Goal: Transaction & Acquisition: Book appointment/travel/reservation

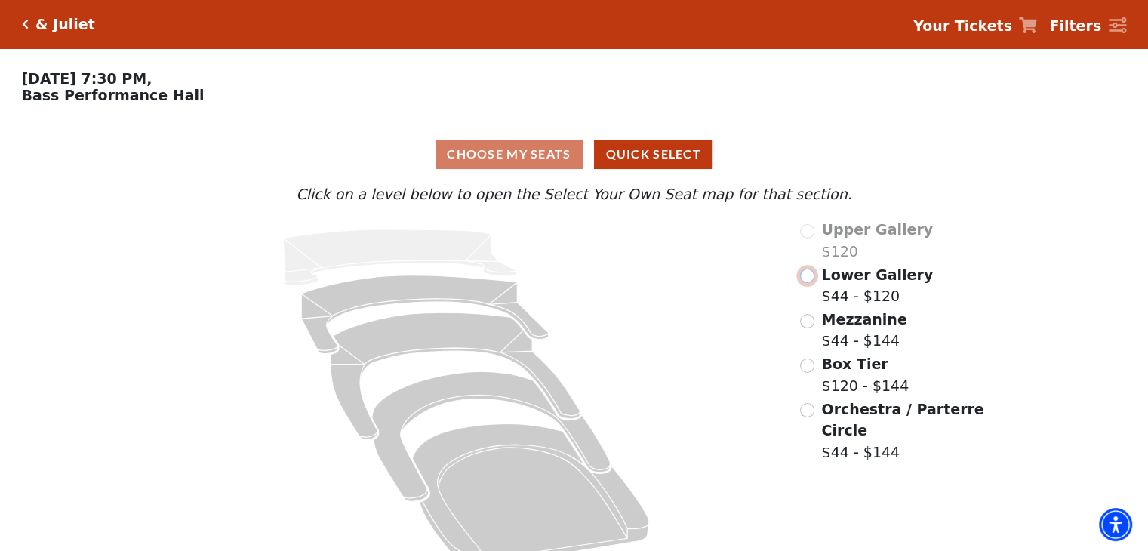
click at [806, 276] on input "Lower Gallery$44 - $120\a" at bounding box center [807, 276] width 14 height 14
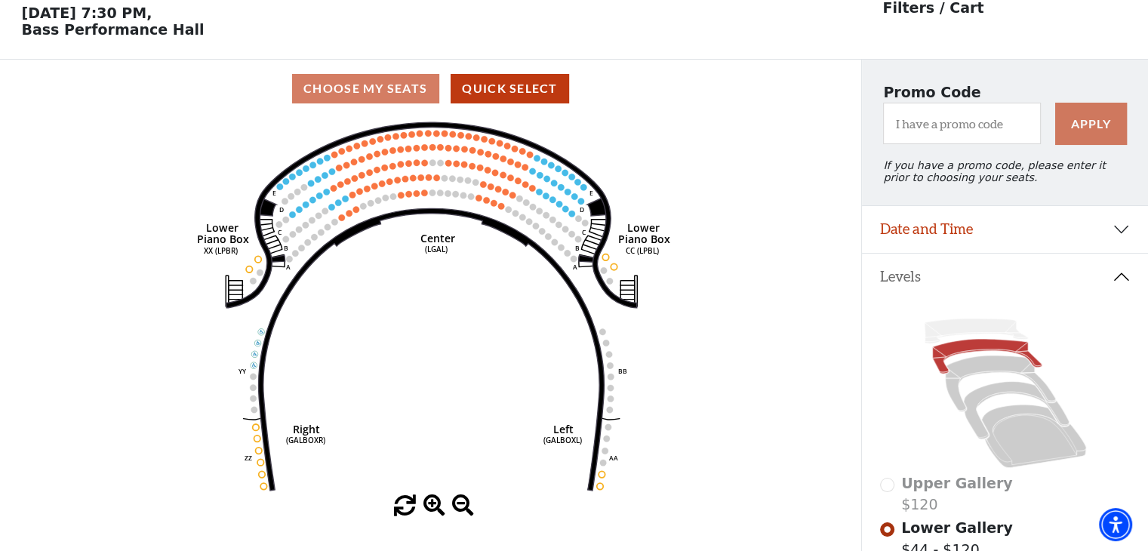
scroll to position [69, 0]
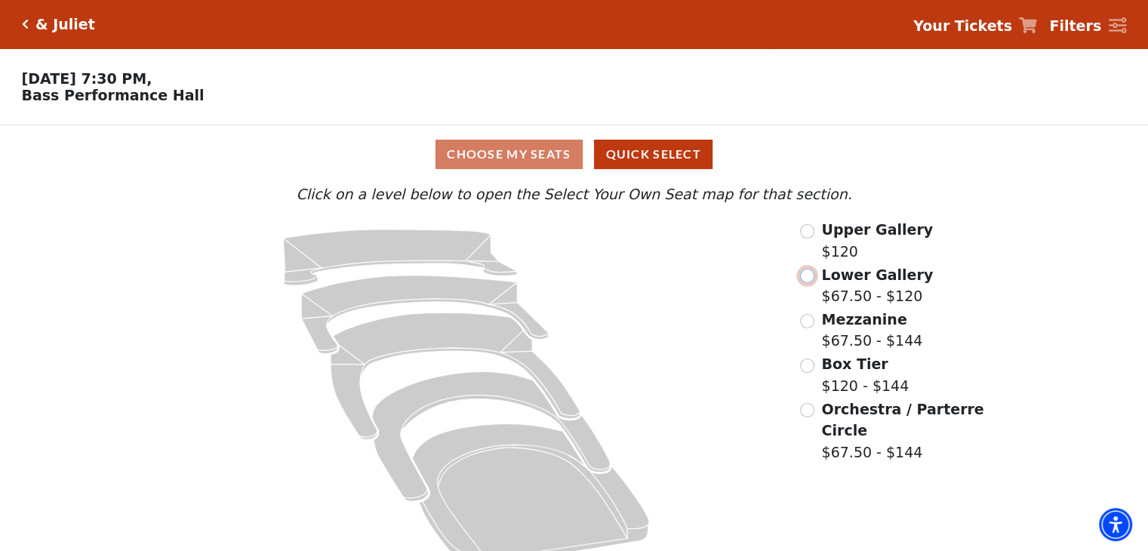
click at [806, 283] on input "Lower Gallery$67.50 - $120\a" at bounding box center [807, 276] width 14 height 14
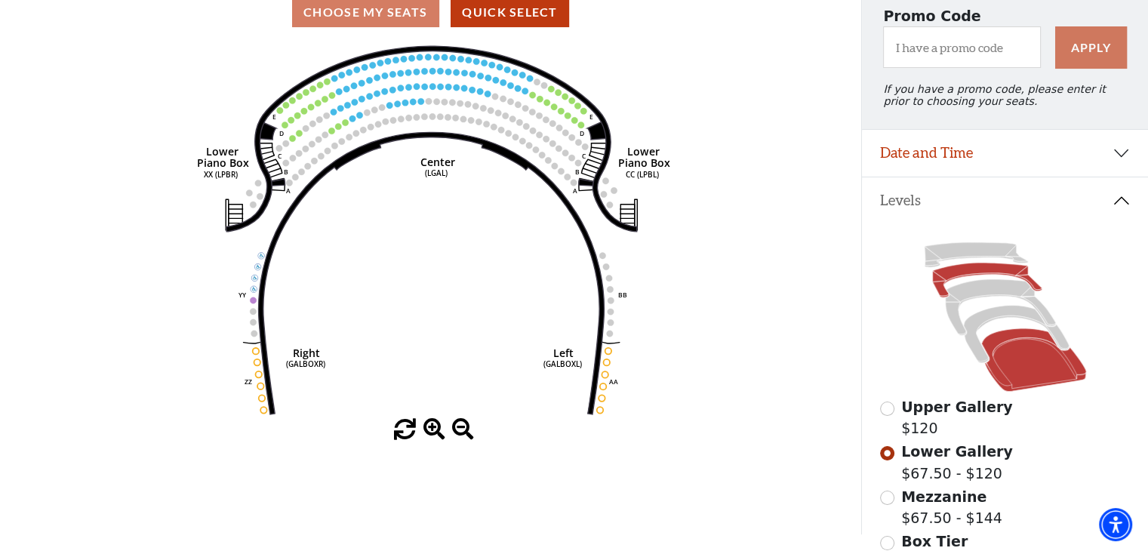
scroll to position [234, 0]
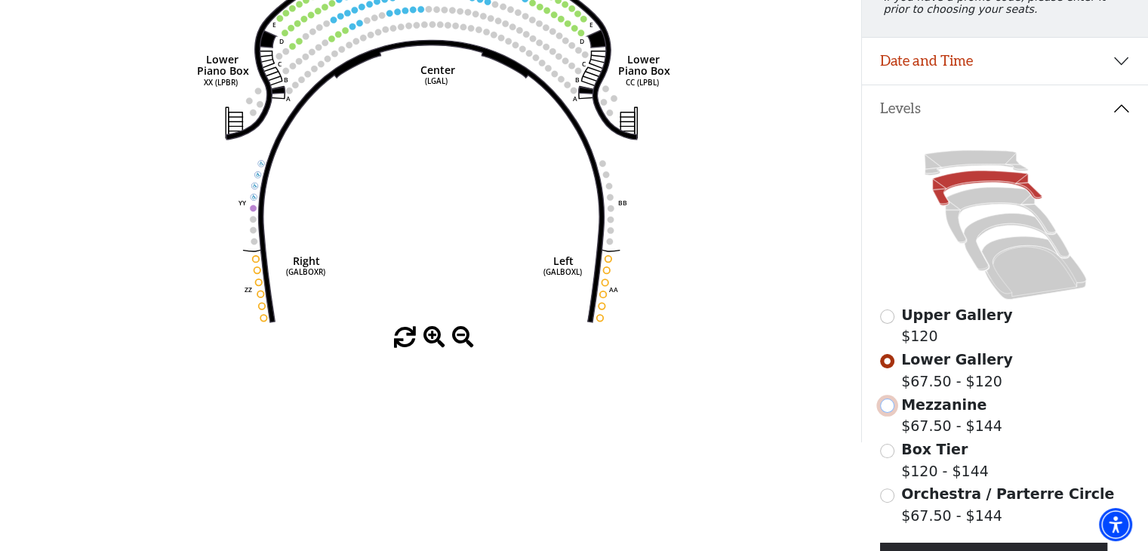
click at [891, 413] on input "Mezzanine$67.50 - $144\a" at bounding box center [887, 406] width 14 height 14
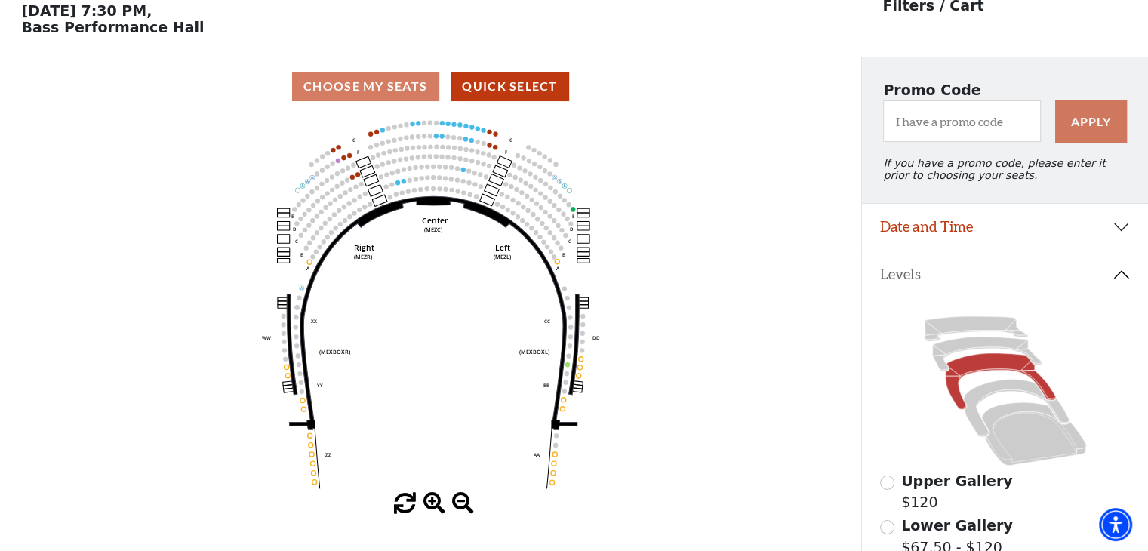
scroll to position [69, 0]
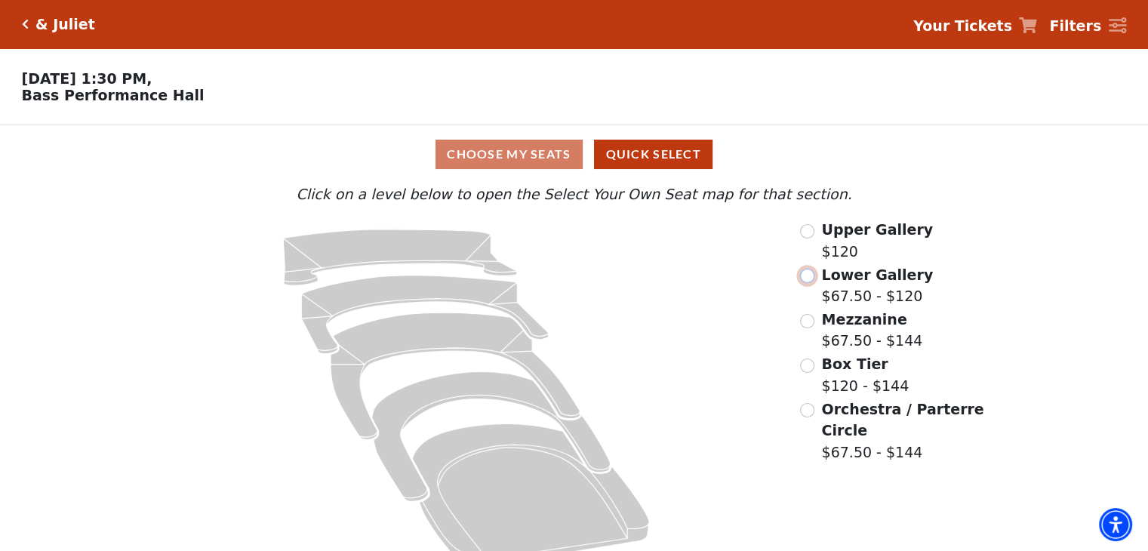
click at [805, 281] on input "Lower Gallery$67.50 - $120\a" at bounding box center [807, 276] width 14 height 14
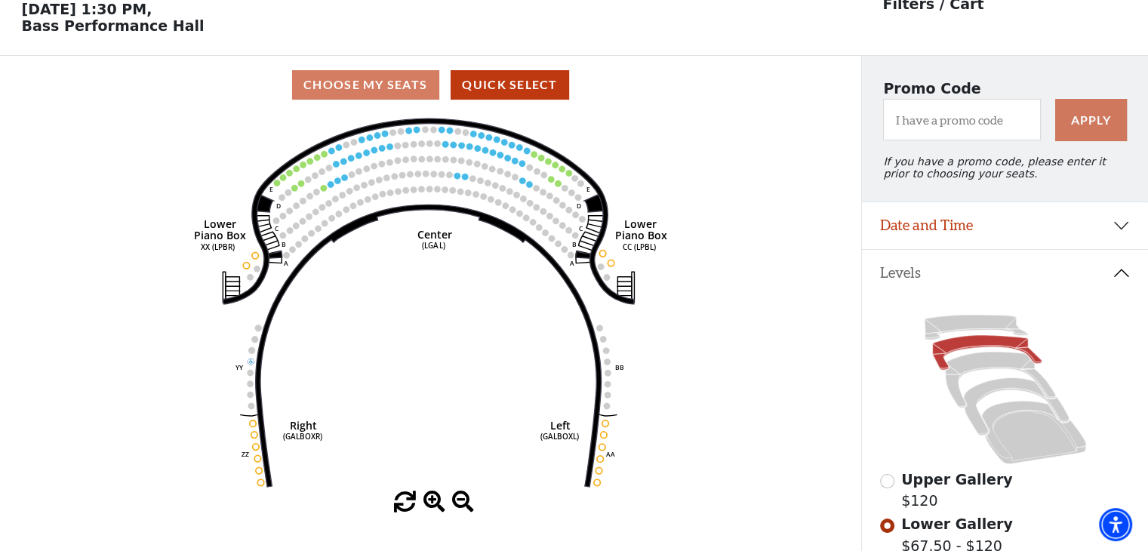
scroll to position [69, 0]
